Goal: Information Seeking & Learning: Learn about a topic

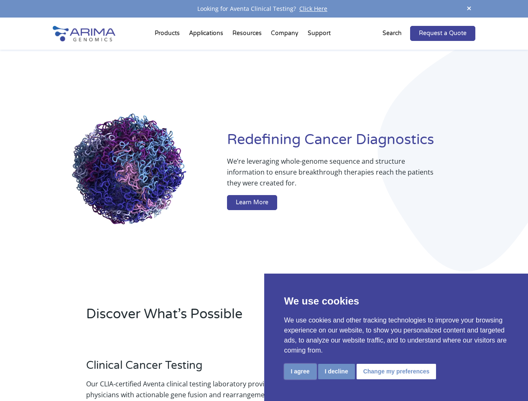
click at [300, 371] on button "I agree" at bounding box center [300, 371] width 32 height 15
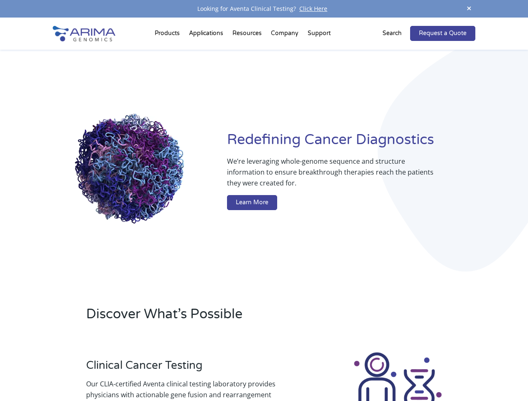
click at [336, 371] on div at bounding box center [397, 397] width 155 height 93
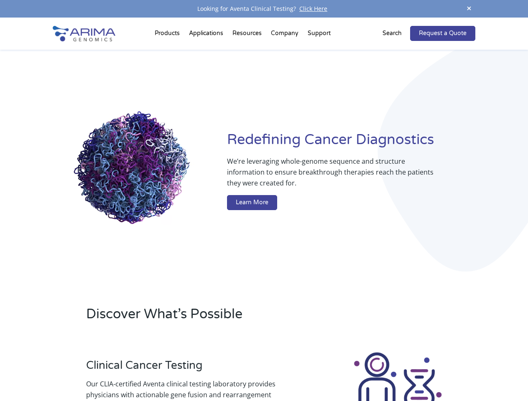
click at [395, 371] on img at bounding box center [397, 397] width 93 height 93
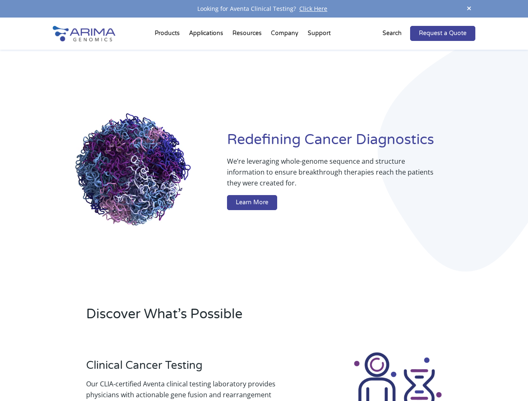
click at [469, 9] on span at bounding box center [468, 8] width 13 height 11
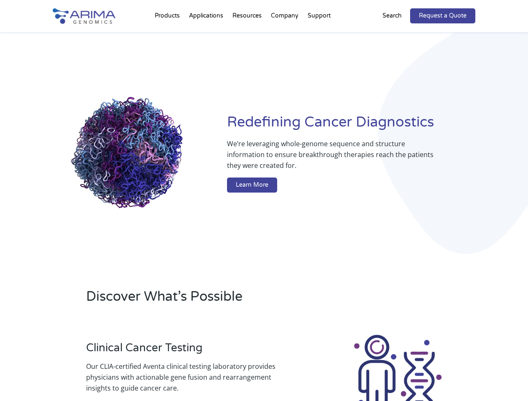
click at [168, 35] on div "Redefining [MEDICAL_DATA] Diagnostics We’re leveraging whole-genome sequence an…" at bounding box center [264, 154] width 422 height 245
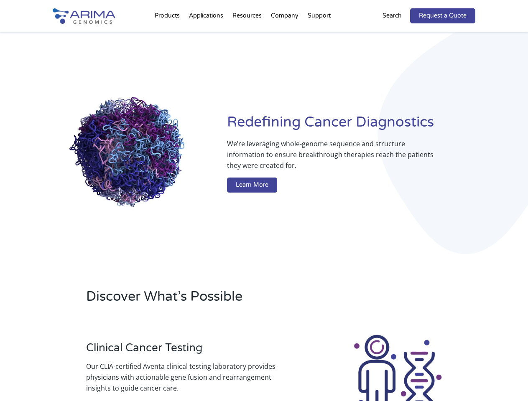
click at [248, 35] on div "Redefining [MEDICAL_DATA] Diagnostics We’re leveraging whole-genome sequence an…" at bounding box center [264, 154] width 422 height 245
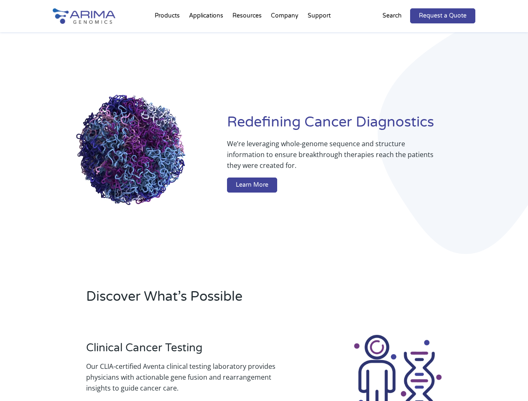
click at [285, 35] on div "Redefining [MEDICAL_DATA] Diagnostics We’re leveraging whole-genome sequence an…" at bounding box center [264, 154] width 422 height 245
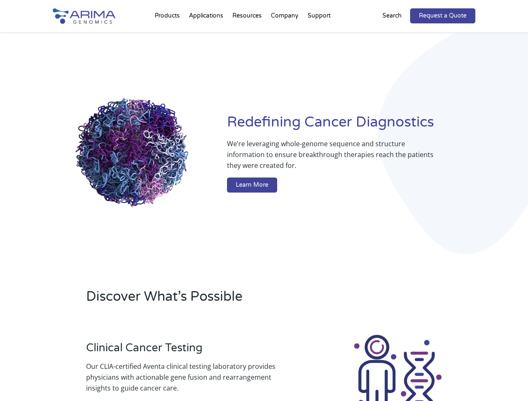
click at [319, 35] on div "Redefining [MEDICAL_DATA] Diagnostics We’re leveraging whole-genome sequence an…" at bounding box center [264, 154] width 422 height 245
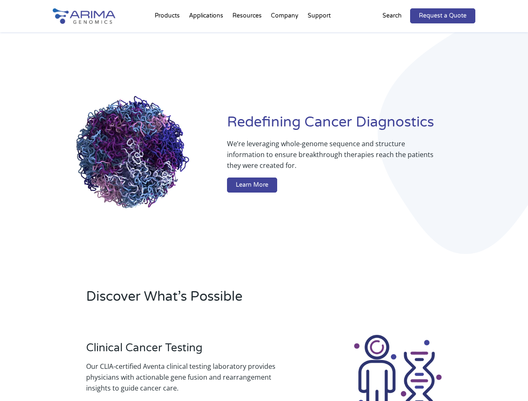
click at [397, 33] on div "Redefining [MEDICAL_DATA] Diagnostics We’re leveraging whole-genome sequence an…" at bounding box center [264, 154] width 422 height 245
